Goal: Task Accomplishment & Management: Complete application form

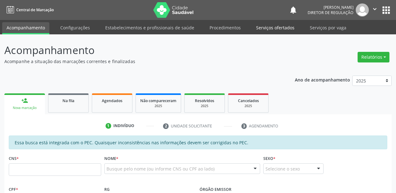
click at [264, 29] on link "Serviços ofertados" at bounding box center [275, 27] width 47 height 11
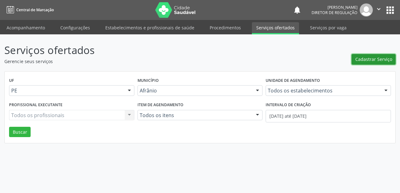
click at [365, 57] on span "Cadastrar Serviço" at bounding box center [373, 59] width 37 height 7
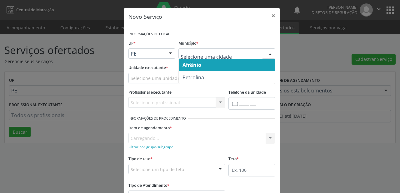
click at [210, 68] on span "Afrânio" at bounding box center [227, 65] width 96 height 13
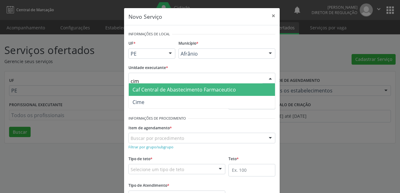
type input "cime"
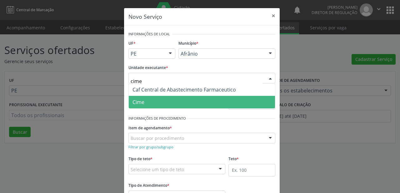
click at [164, 100] on span "Cime" at bounding box center [202, 102] width 146 height 13
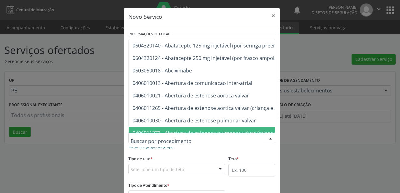
click at [162, 148] on small "Filtrar por grupo/subgrupo" at bounding box center [151, 147] width 45 height 5
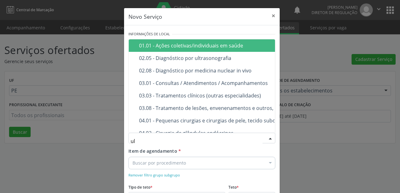
type input "u"
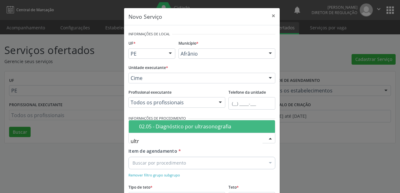
type input "ult"
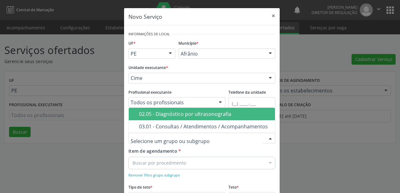
click at [115, 161] on div "Novo Serviço × Informações de Local UF * PE BA PE Nenhum resultado encontrado p…" at bounding box center [200, 96] width 400 height 193
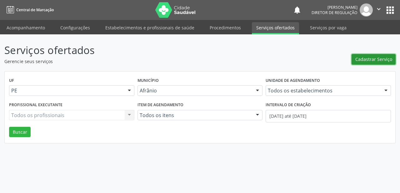
click at [372, 58] on span "Cadastrar Serviço" at bounding box center [373, 59] width 37 height 7
